Goal: Find specific fact: Find specific fact

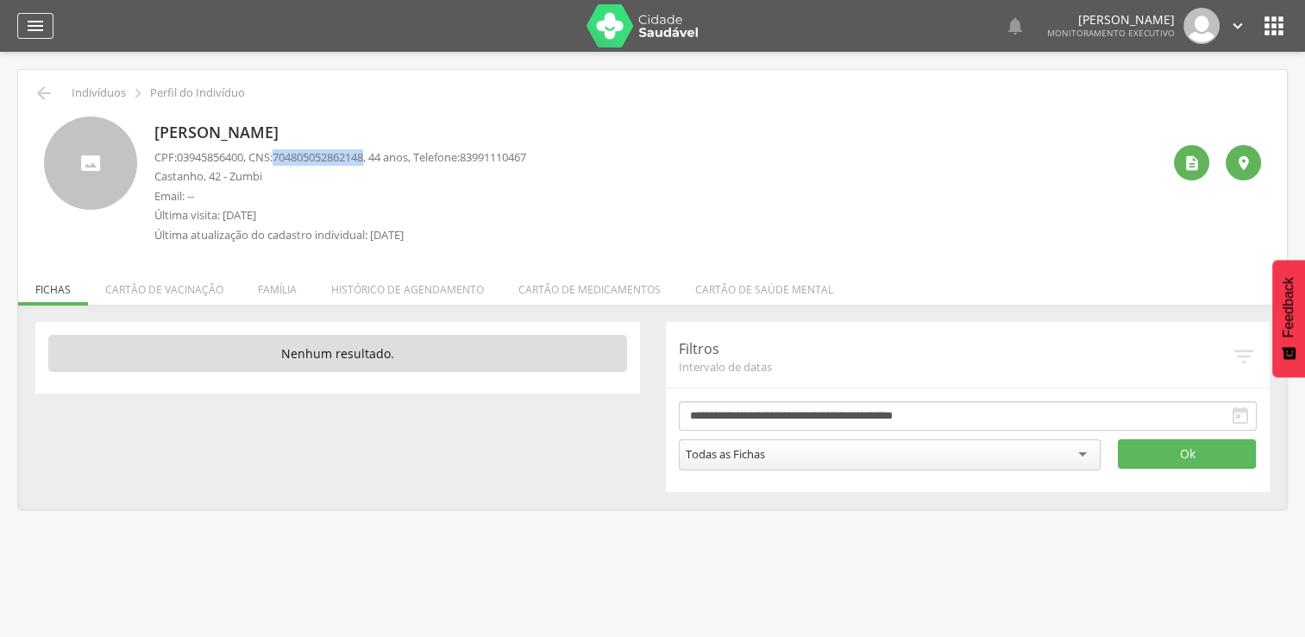
click at [36, 26] on icon "" at bounding box center [35, 26] width 21 height 21
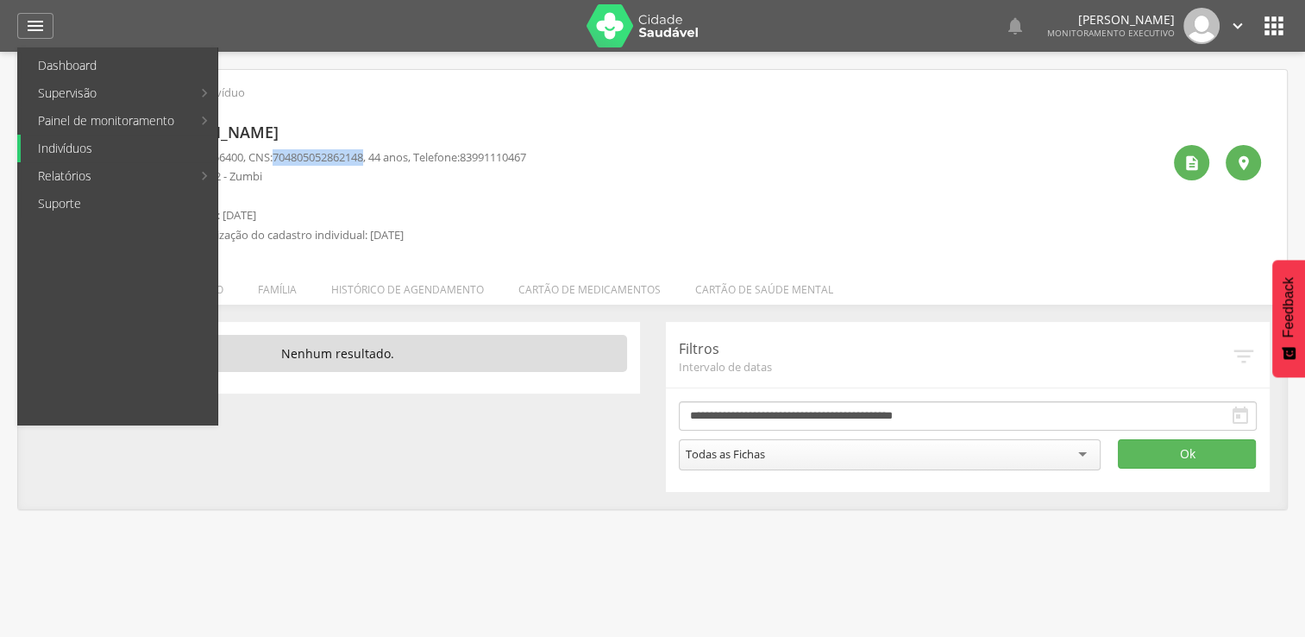
click at [104, 148] on link "Indivíduos" at bounding box center [119, 149] width 197 height 28
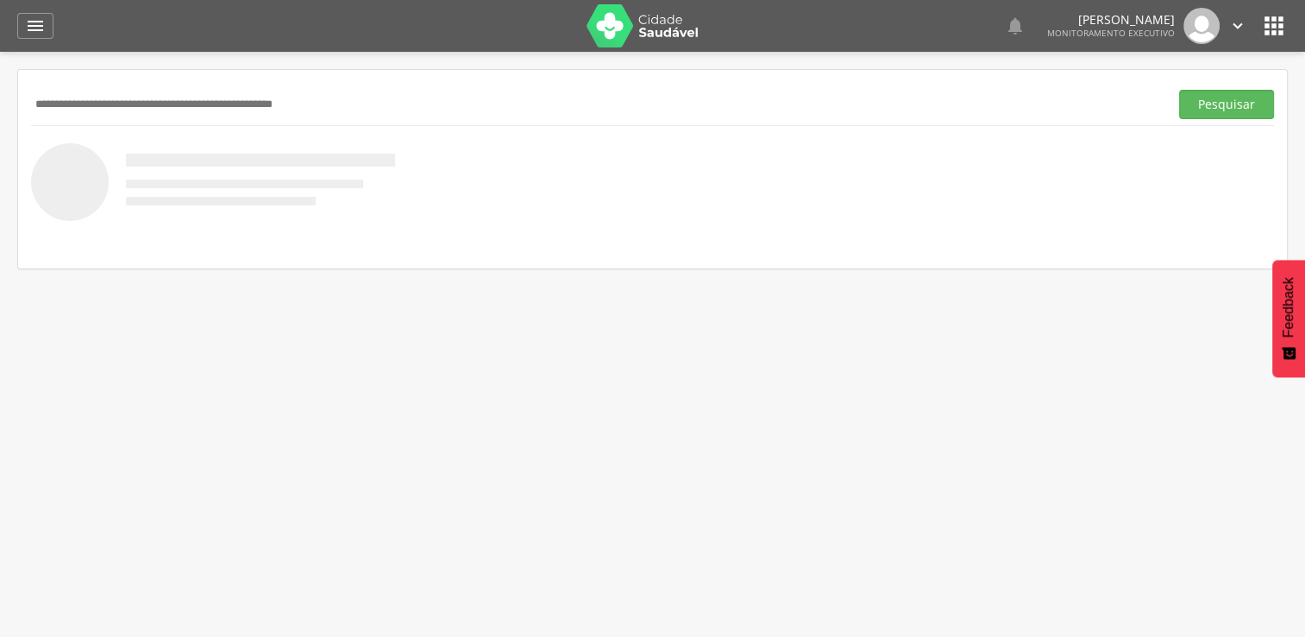
click at [207, 102] on input "text" at bounding box center [596, 104] width 1131 height 29
type input "**********"
click at [1179, 90] on button "Pesquisar" at bounding box center [1226, 104] width 95 height 29
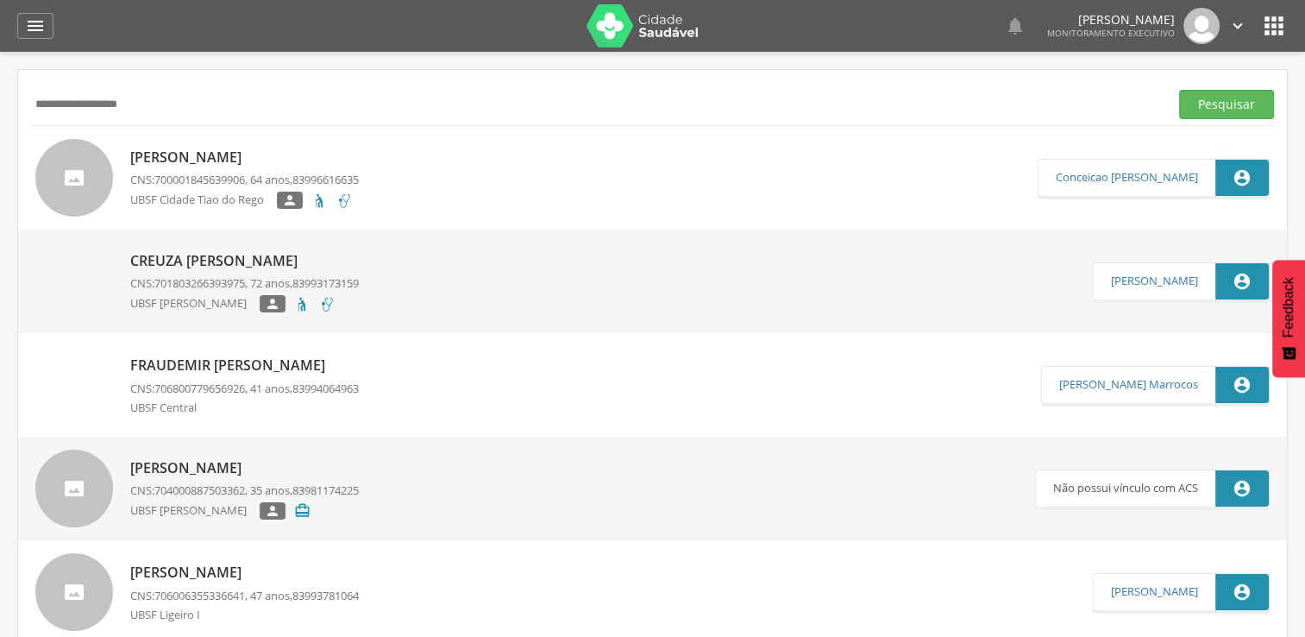
click at [381, 167] on link "[PERSON_NAME] CNS: 700001845639906 , 64 anos, 83996616635 [GEOGRAPHIC_DATA] " at bounding box center [536, 178] width 1002 height 78
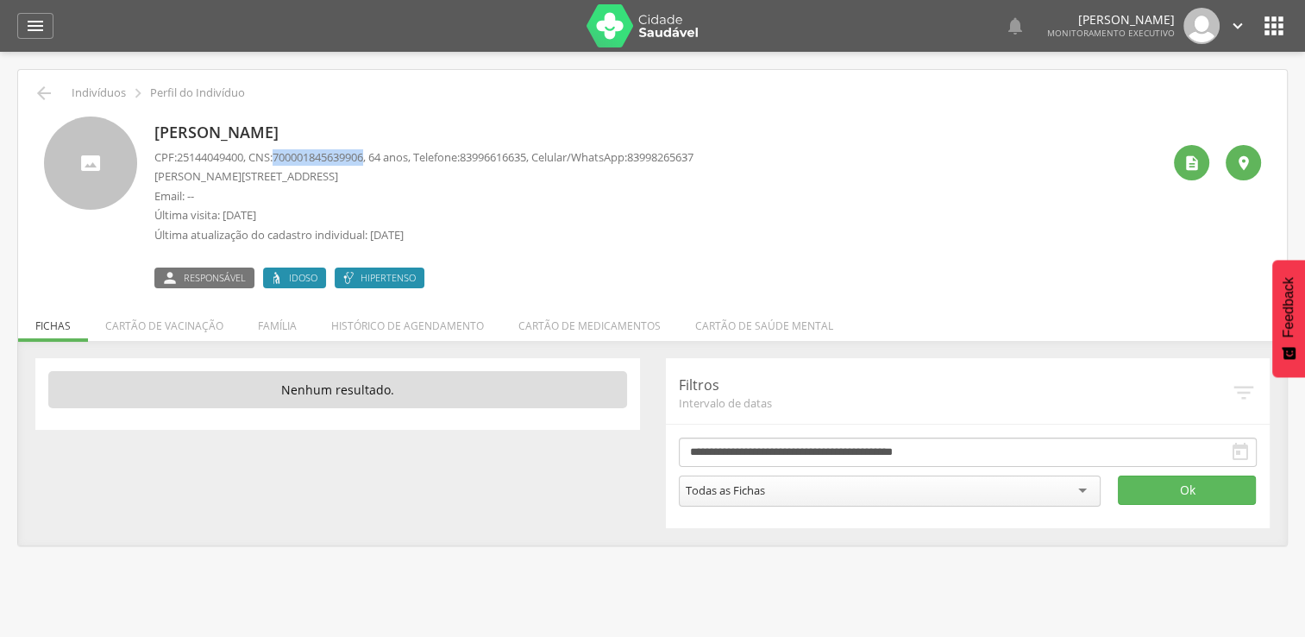
drag, startPoint x: 283, startPoint y: 157, endPoint x: 379, endPoint y: 154, distance: 95.8
click at [363, 154] on span "700001845639906" at bounding box center [318, 157] width 91 height 16
copy span "700001845639906"
